Goal: Transaction & Acquisition: Purchase product/service

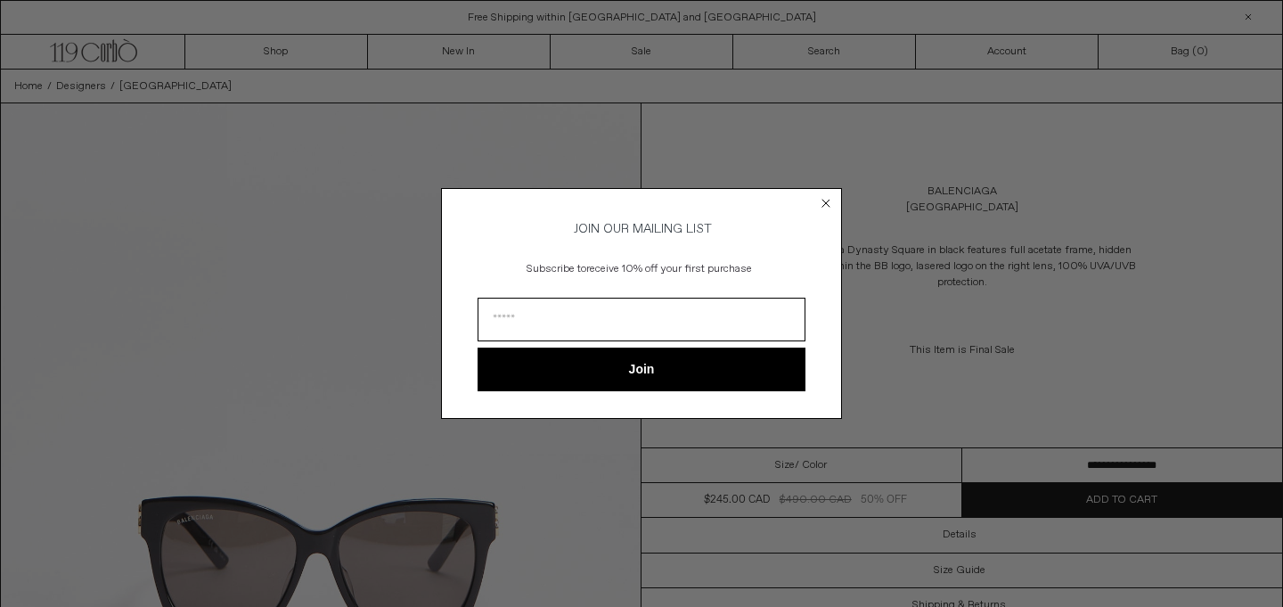
click at [822, 195] on circle "Close dialog" at bounding box center [826, 203] width 17 height 17
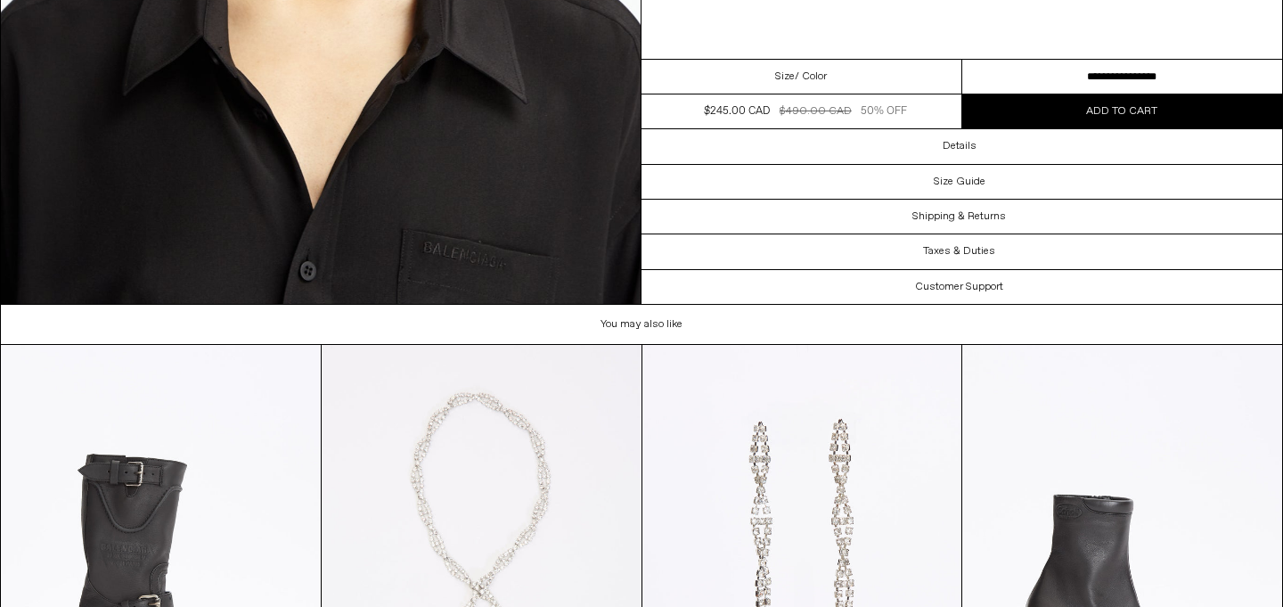
scroll to position [3721, 0]
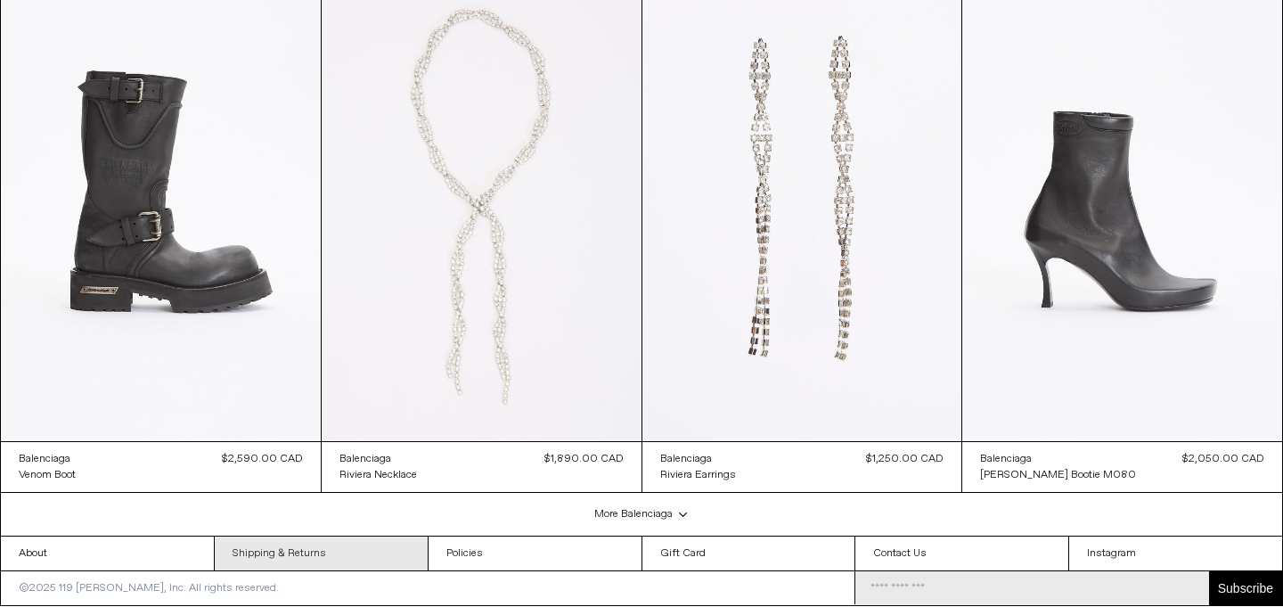
click at [348, 541] on link "Shipping & Returns" at bounding box center [321, 553] width 213 height 34
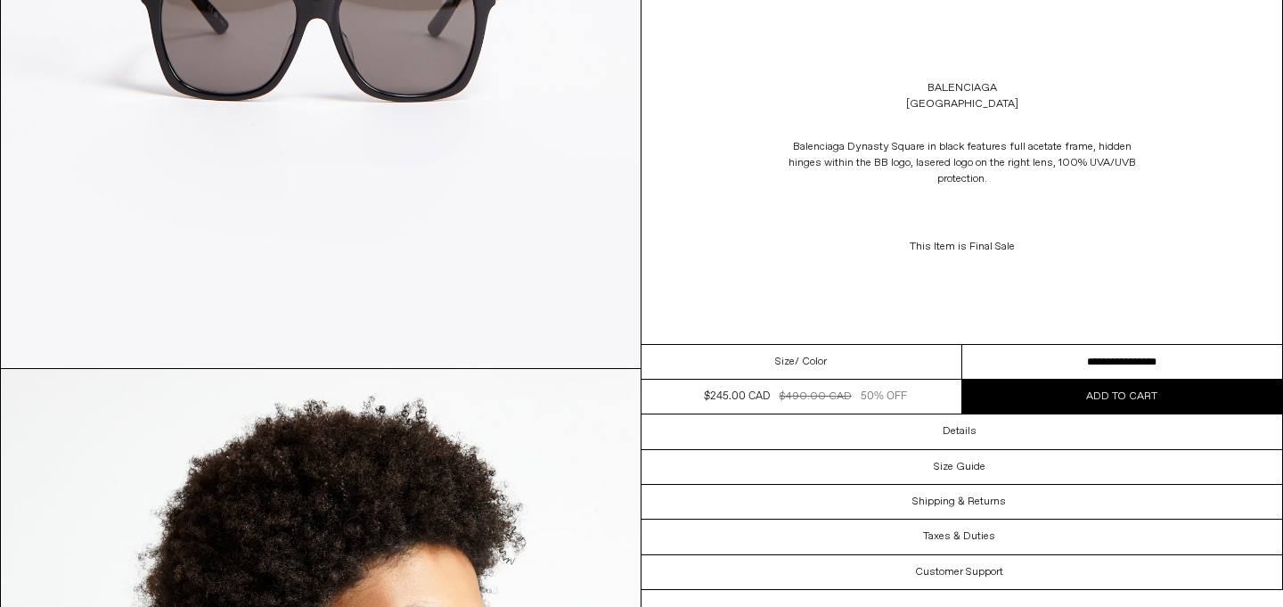
scroll to position [552, 0]
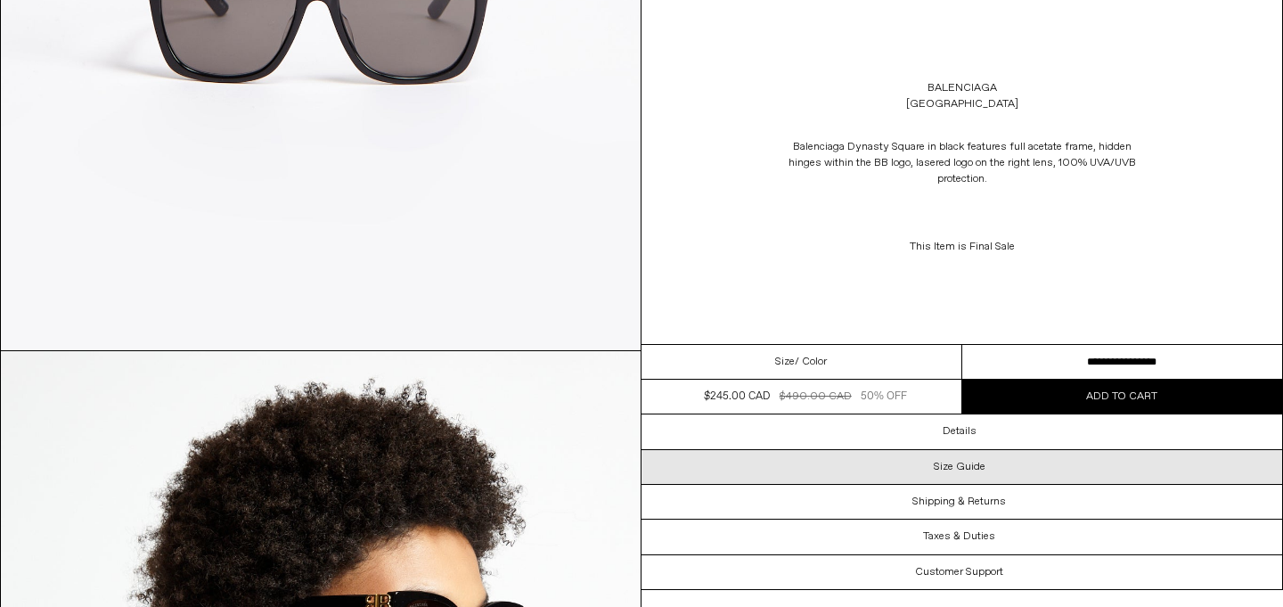
click at [913, 463] on div "Size Guide" at bounding box center [962, 467] width 641 height 34
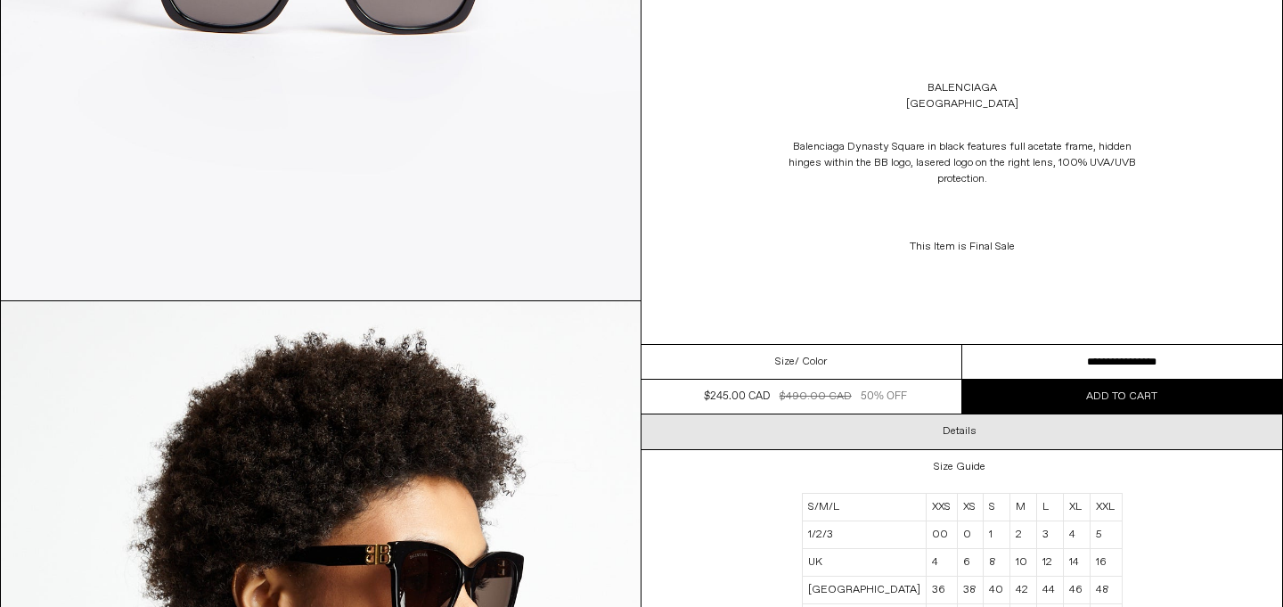
scroll to position [605, 0]
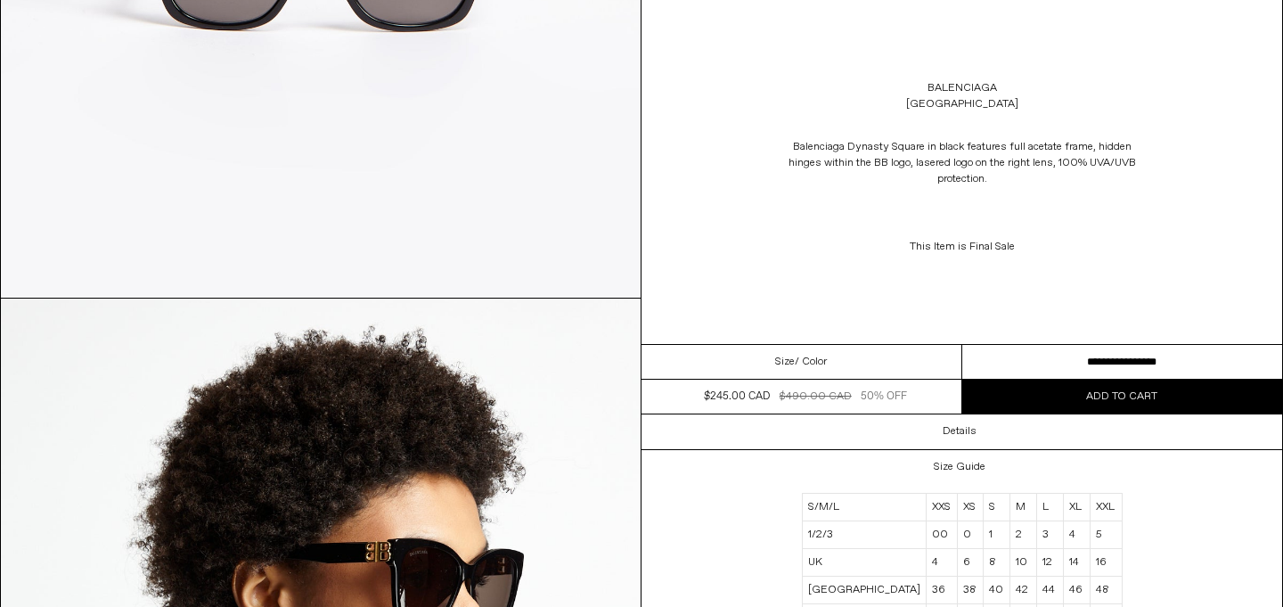
click at [879, 354] on div "Size / Color" at bounding box center [802, 362] width 321 height 35
click at [792, 361] on span "Size" at bounding box center [785, 362] width 20 height 16
click at [1087, 353] on select "**********" at bounding box center [1122, 362] width 321 height 35
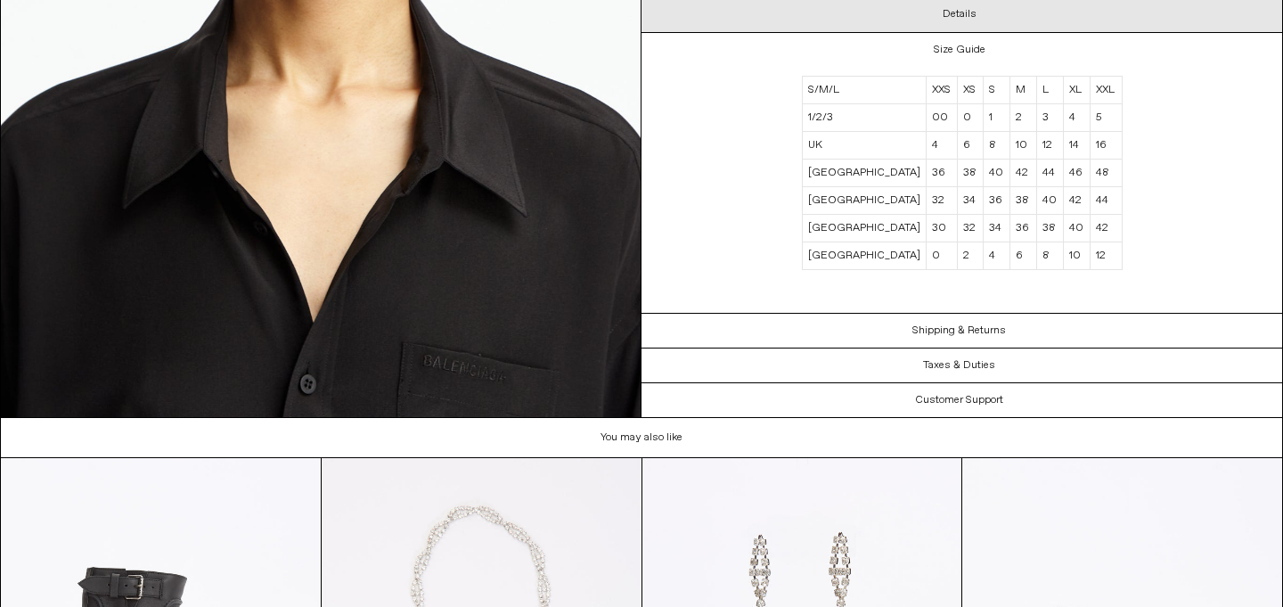
scroll to position [3209, 0]
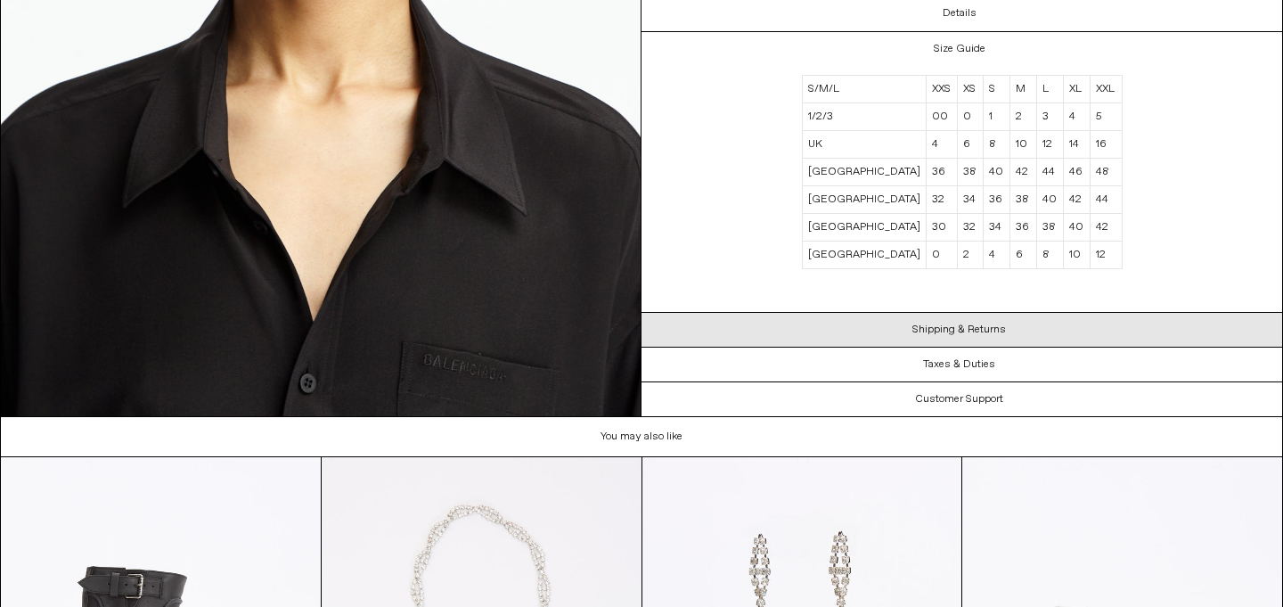
click at [1099, 326] on div "Shipping & Returns" at bounding box center [962, 330] width 641 height 34
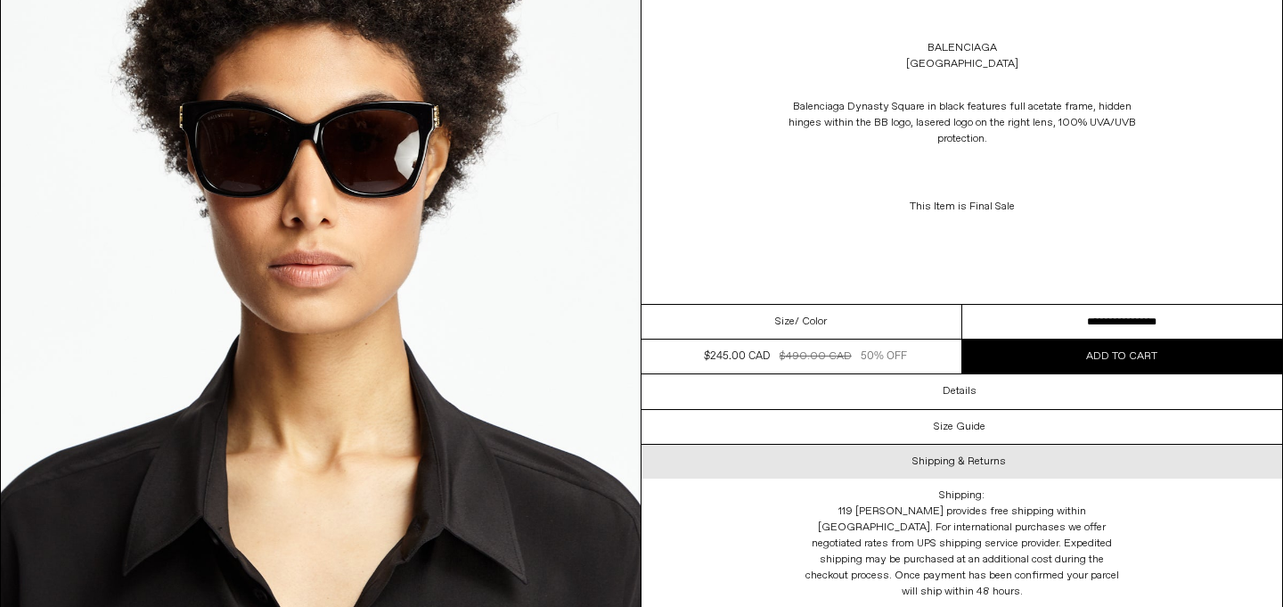
scroll to position [2874, 0]
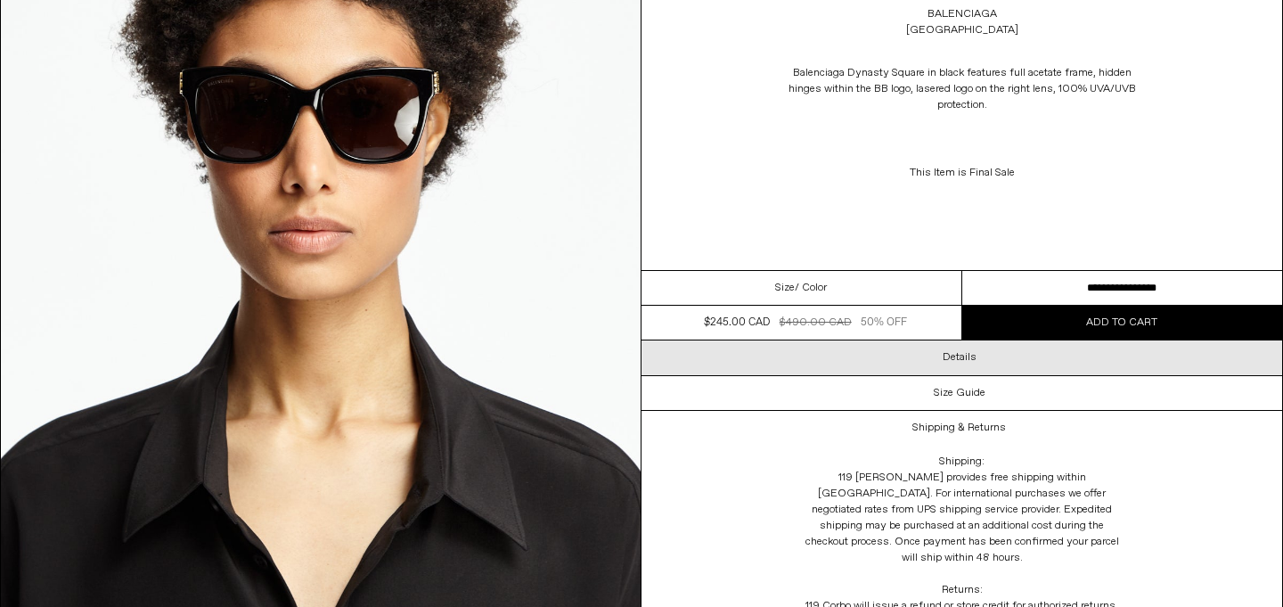
click at [1043, 375] on div "Details" at bounding box center [962, 358] width 641 height 34
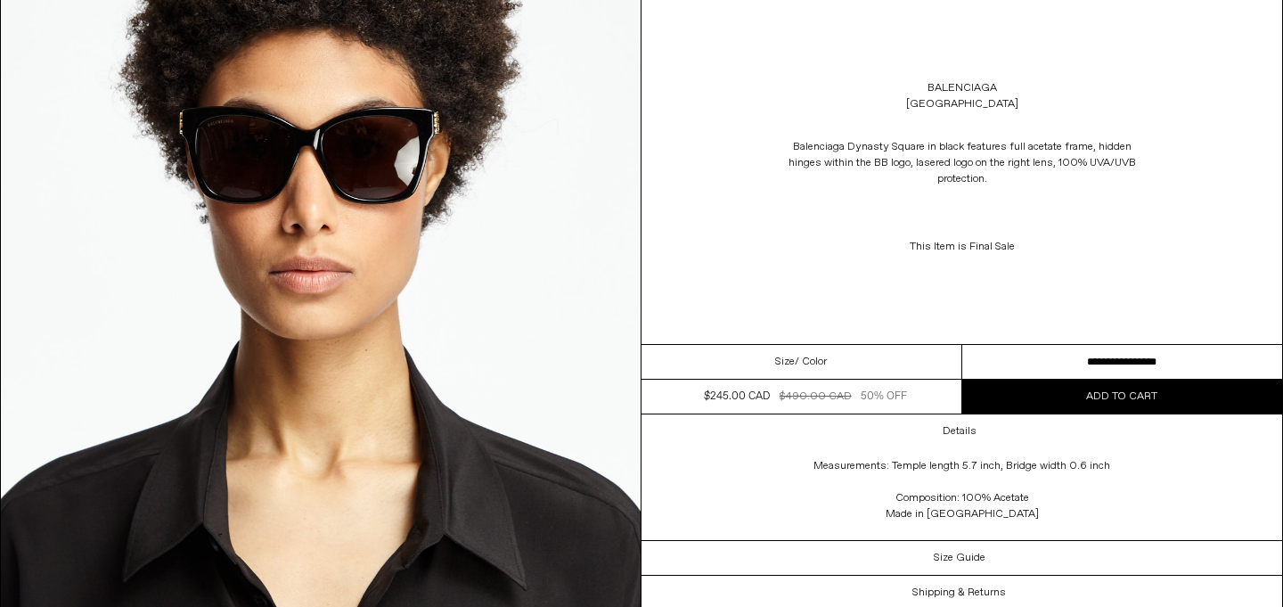
scroll to position [2836, 0]
